Goal: Task Accomplishment & Management: Use online tool/utility

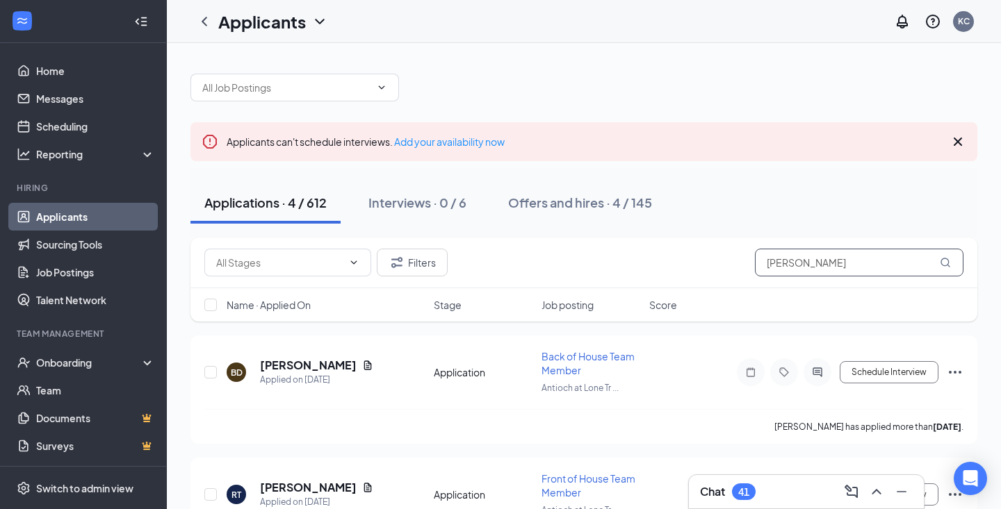
click at [861, 259] on input "[PERSON_NAME]" at bounding box center [859, 263] width 208 height 28
type input ";"
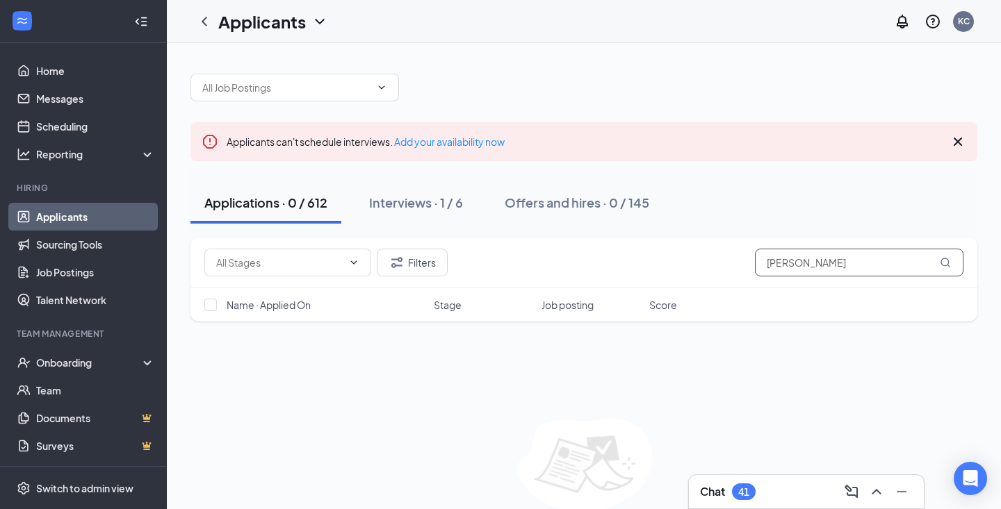
type input "[PERSON_NAME]"
click at [955, 135] on icon "Cross" at bounding box center [957, 141] width 17 height 17
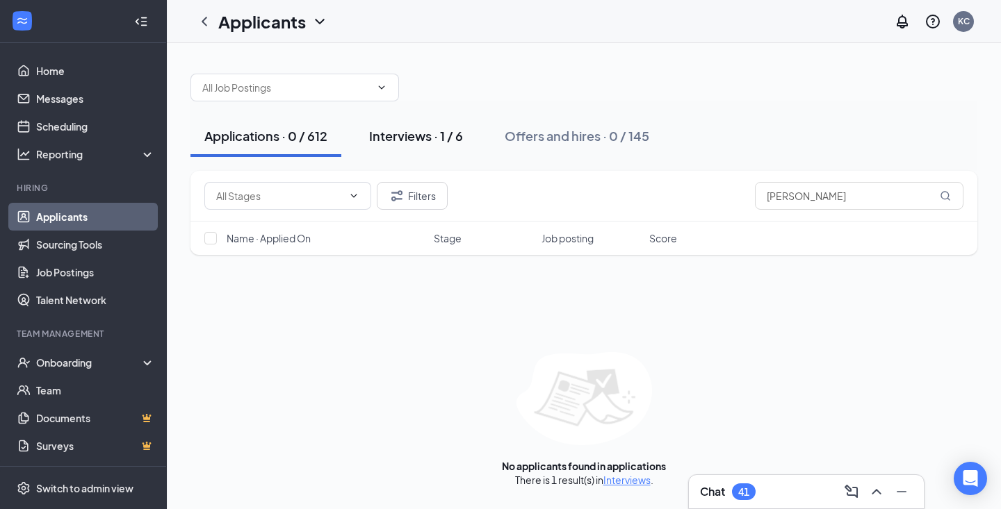
click at [398, 142] on div "Interviews · 1 / 6" at bounding box center [416, 135] width 94 height 17
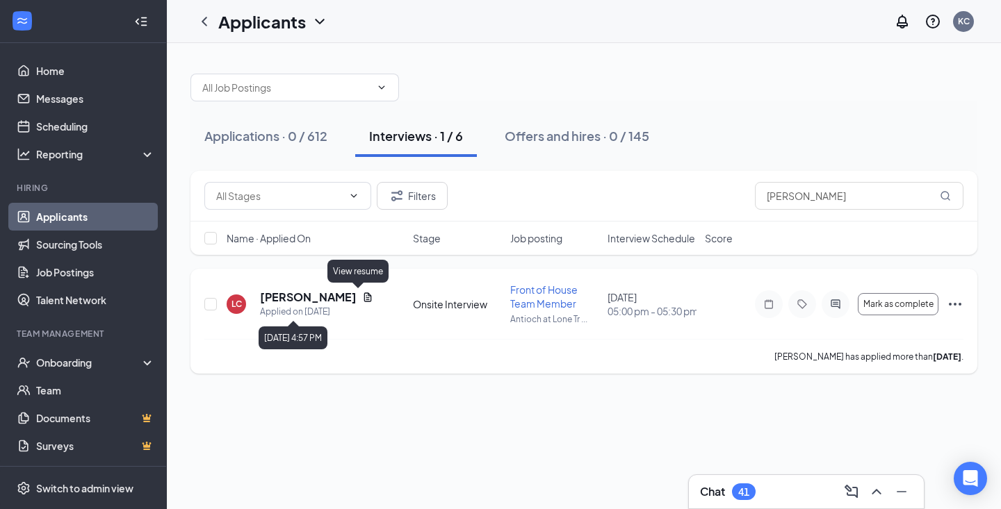
click at [362, 300] on icon "Document" at bounding box center [367, 297] width 11 height 11
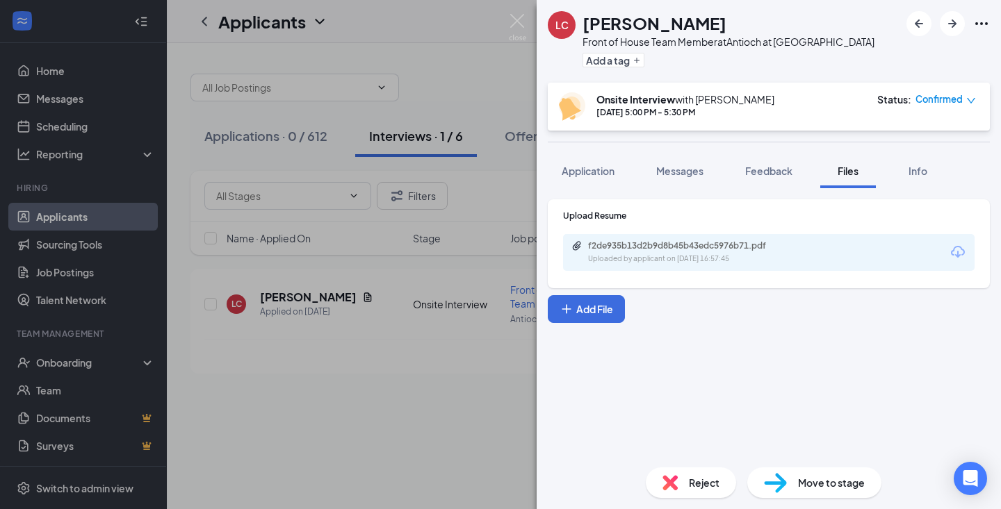
click at [419, 56] on div "[PERSON_NAME] Front of House Team Member at Antioch at [GEOGRAPHIC_DATA] Add a …" at bounding box center [500, 254] width 1001 height 509
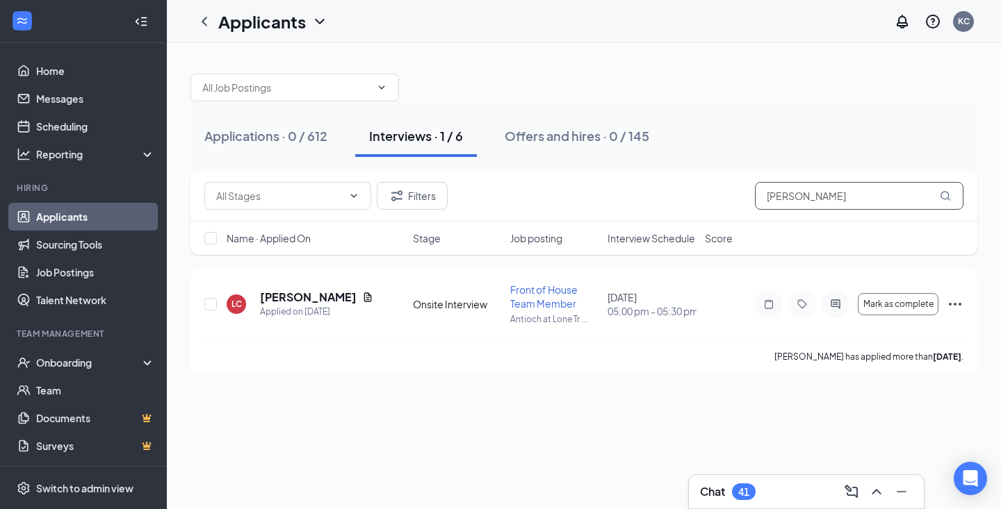
click at [808, 197] on input "[PERSON_NAME]" at bounding box center [859, 196] width 208 height 28
click at [802, 197] on input "[PERSON_NAME]" at bounding box center [859, 196] width 208 height 28
click at [842, 195] on input "[PERSON_NAME]" at bounding box center [859, 196] width 208 height 28
click at [674, 74] on div at bounding box center [583, 81] width 787 height 42
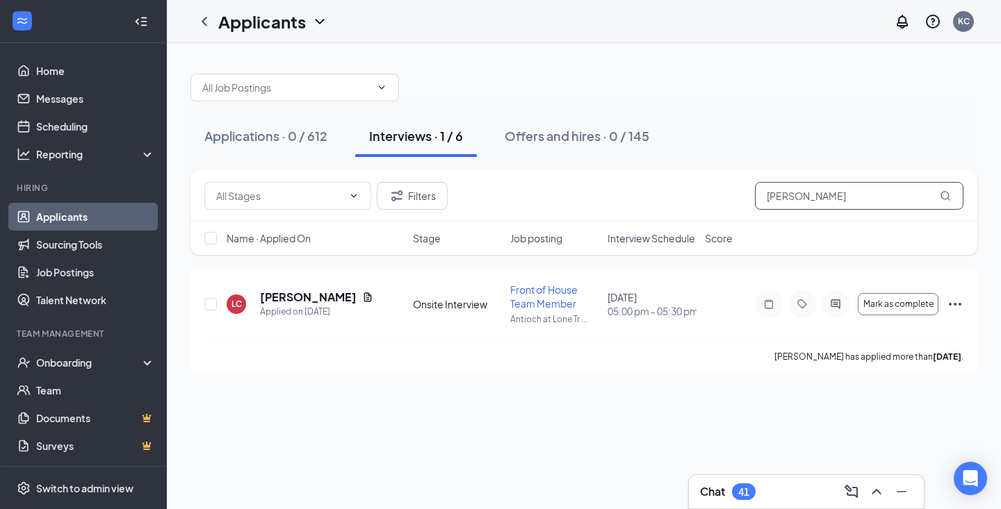
click at [915, 206] on input "[PERSON_NAME]" at bounding box center [859, 196] width 208 height 28
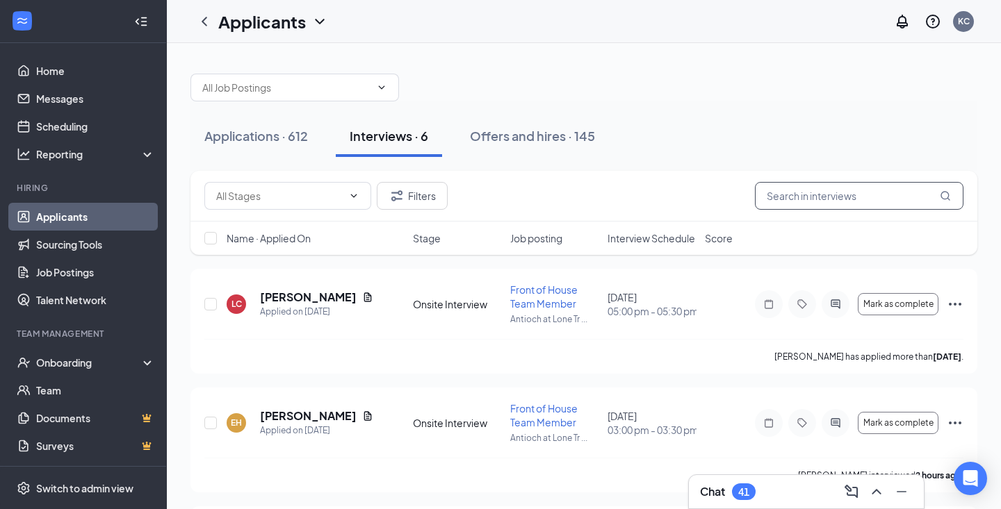
click at [804, 192] on input "text" at bounding box center [859, 196] width 208 height 28
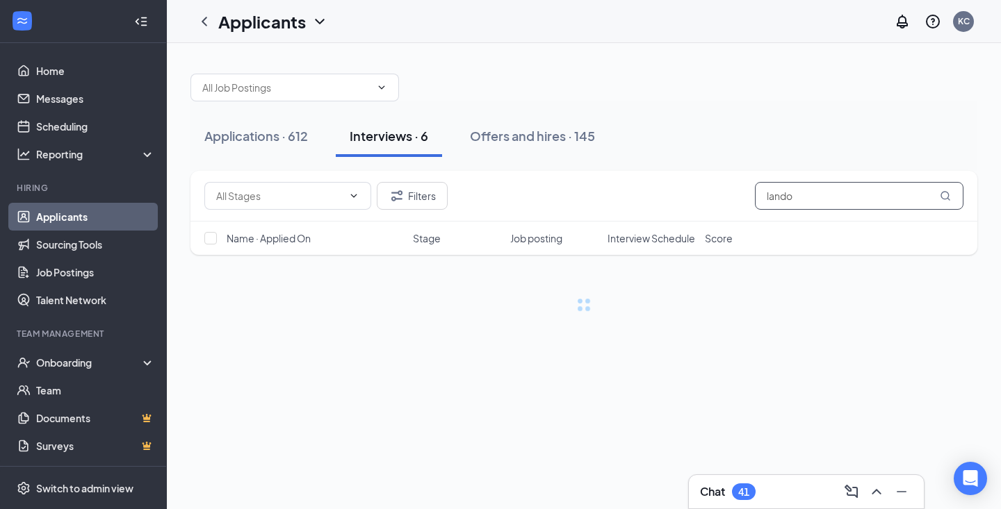
type input "[PERSON_NAME]"
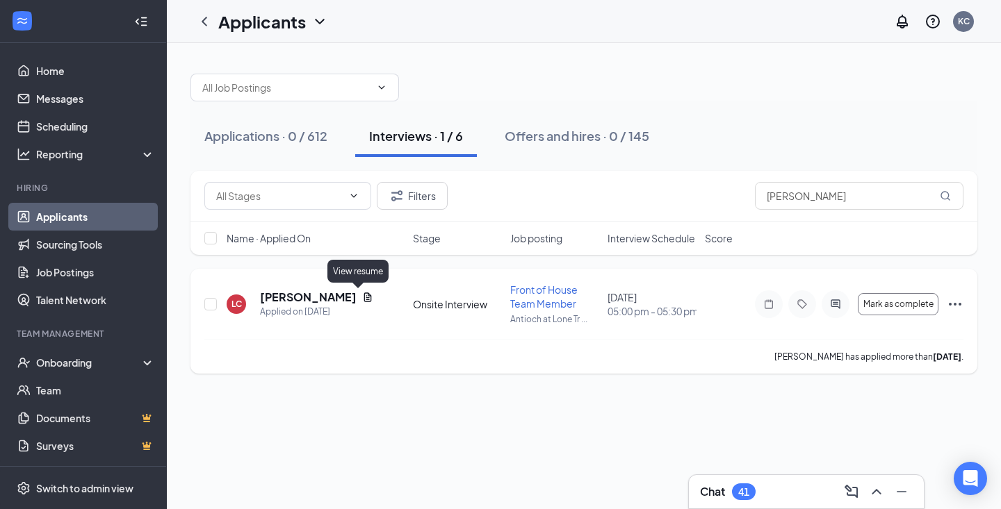
click at [364, 297] on icon "Document" at bounding box center [368, 297] width 8 height 9
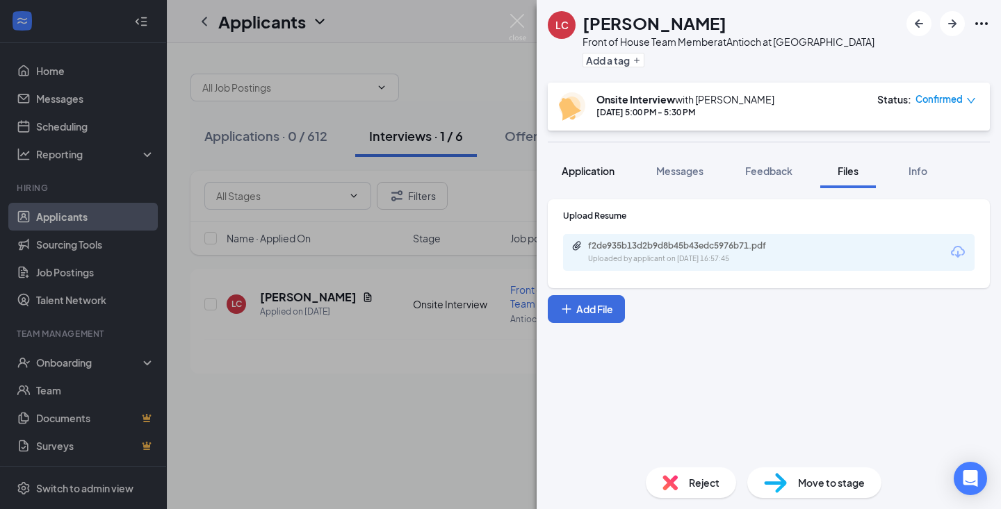
click at [590, 172] on span "Application" at bounding box center [587, 171] width 53 height 13
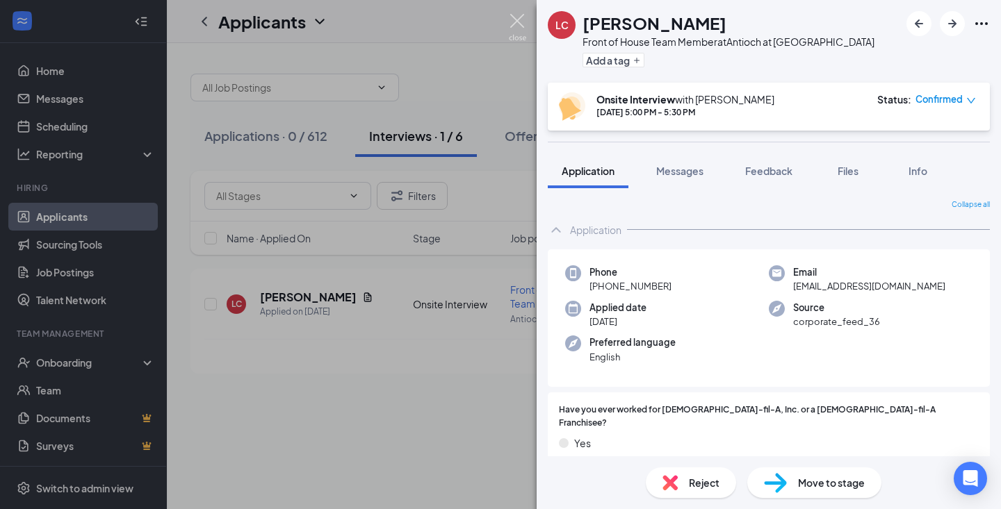
click at [518, 16] on img at bounding box center [517, 27] width 17 height 27
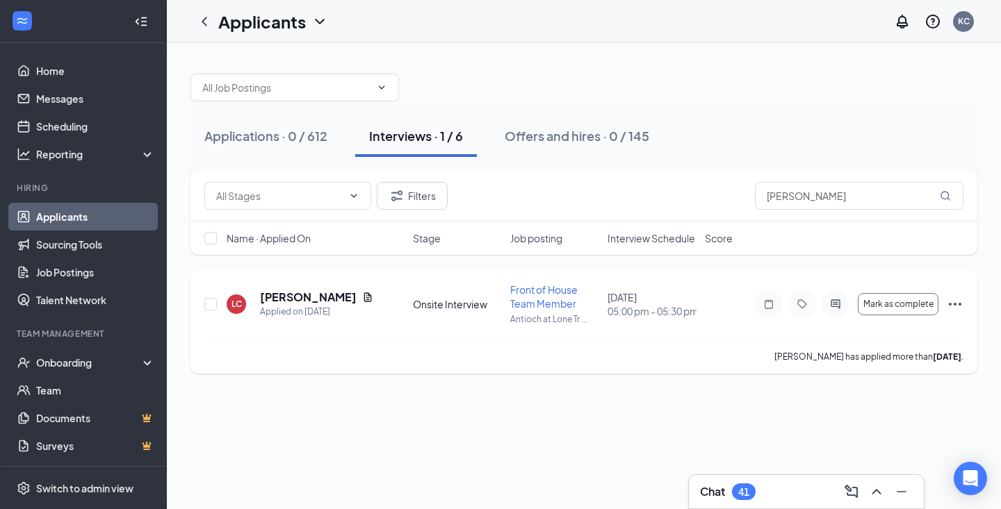
click at [364, 295] on icon "Document" at bounding box center [368, 297] width 8 height 9
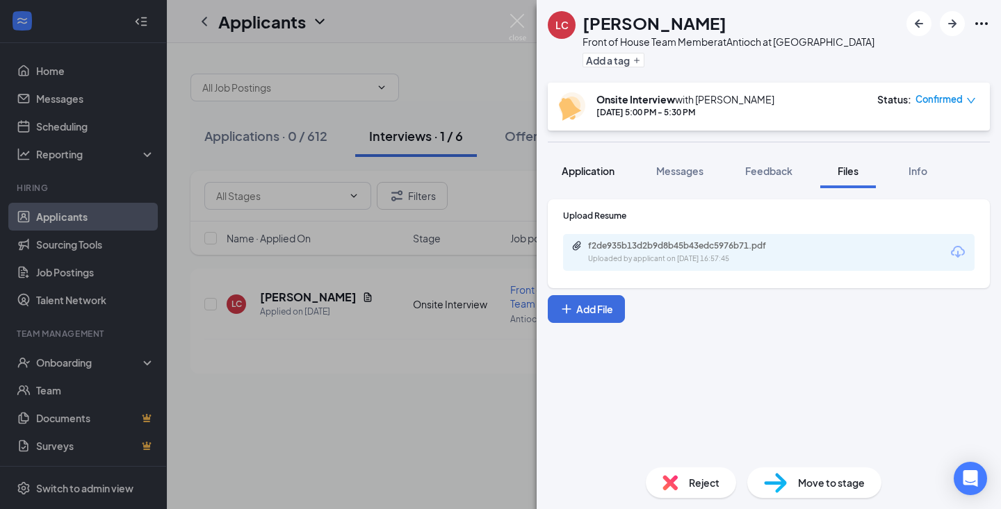
click at [602, 172] on span "Application" at bounding box center [587, 171] width 53 height 13
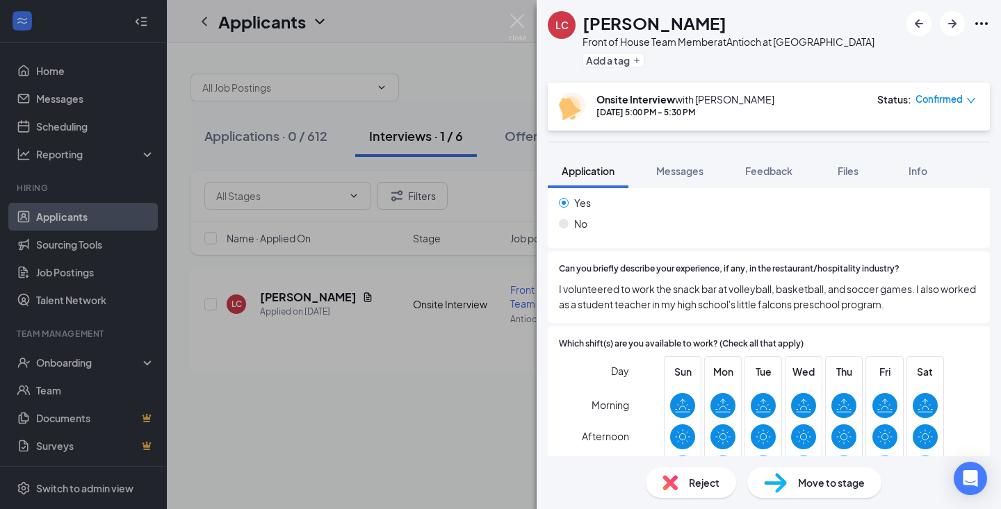
scroll to position [494, 0]
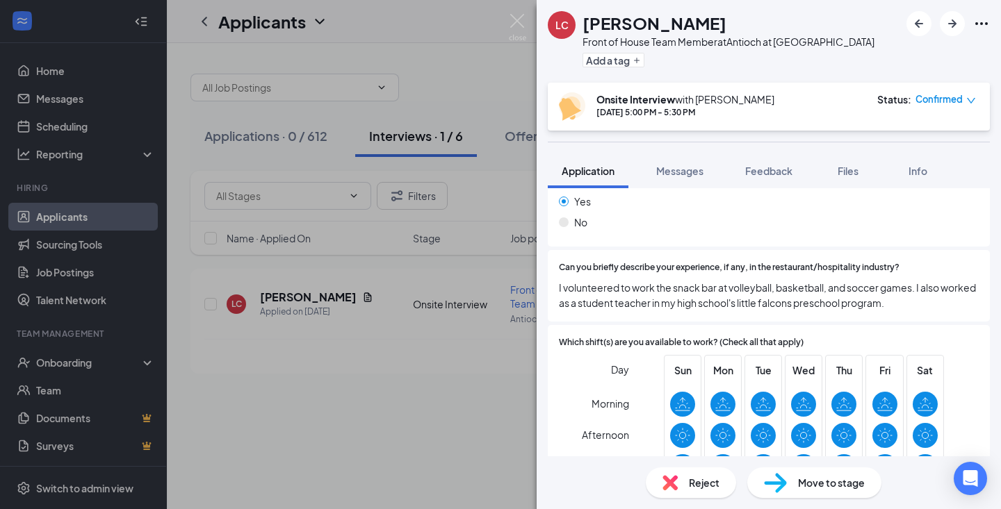
click at [517, 13] on div "[PERSON_NAME] Front of House Team Member at Antioch at [GEOGRAPHIC_DATA] Add a …" at bounding box center [500, 254] width 1001 height 509
